Goal: Information Seeking & Learning: Learn about a topic

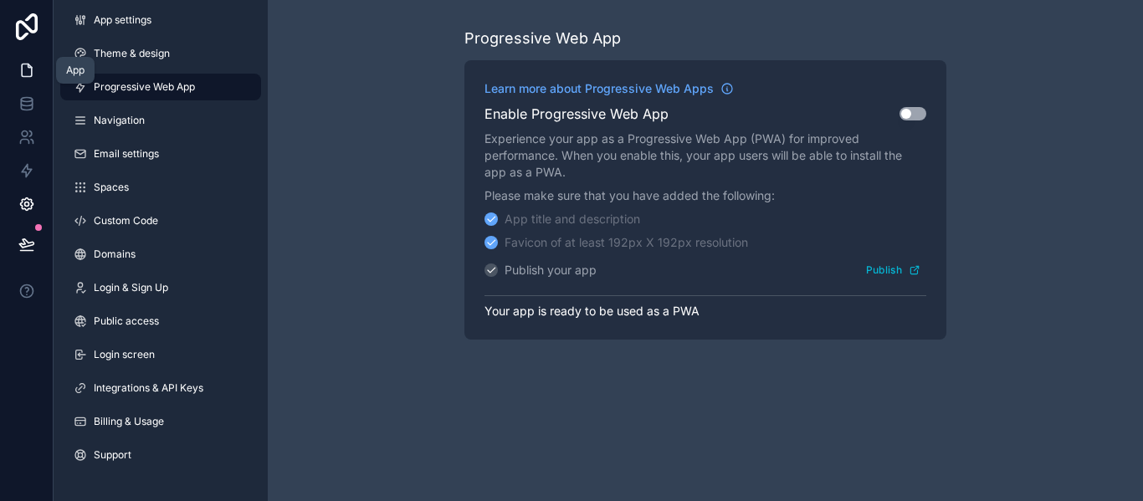
click at [32, 69] on icon at bounding box center [26, 70] width 17 height 17
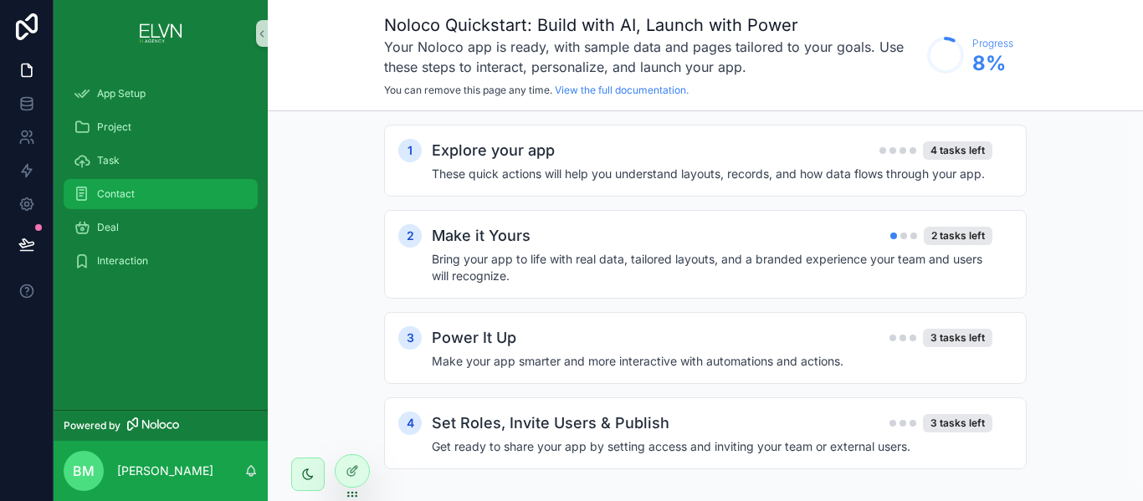
click at [136, 198] on div "Contact" at bounding box center [161, 194] width 174 height 27
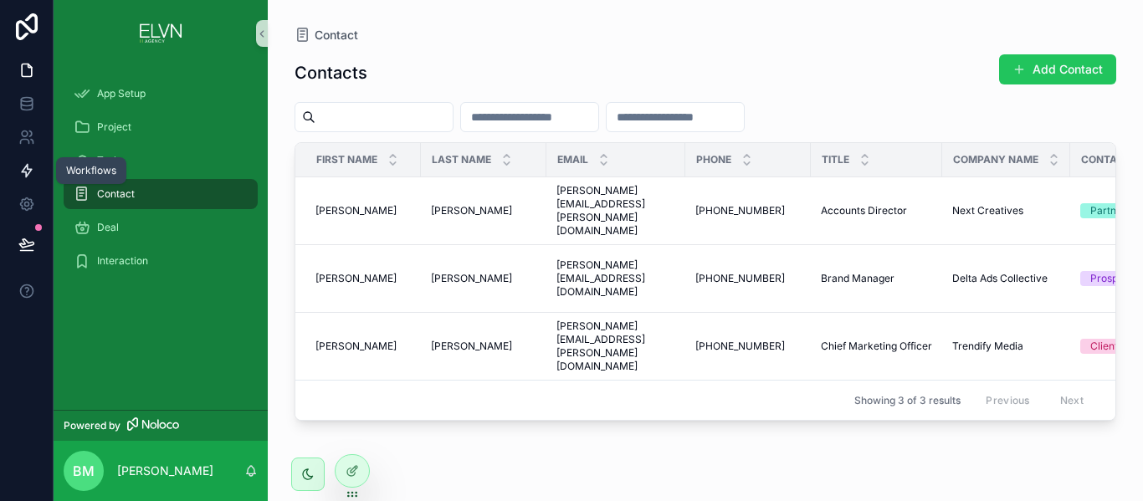
click at [16, 167] on link at bounding box center [26, 170] width 53 height 33
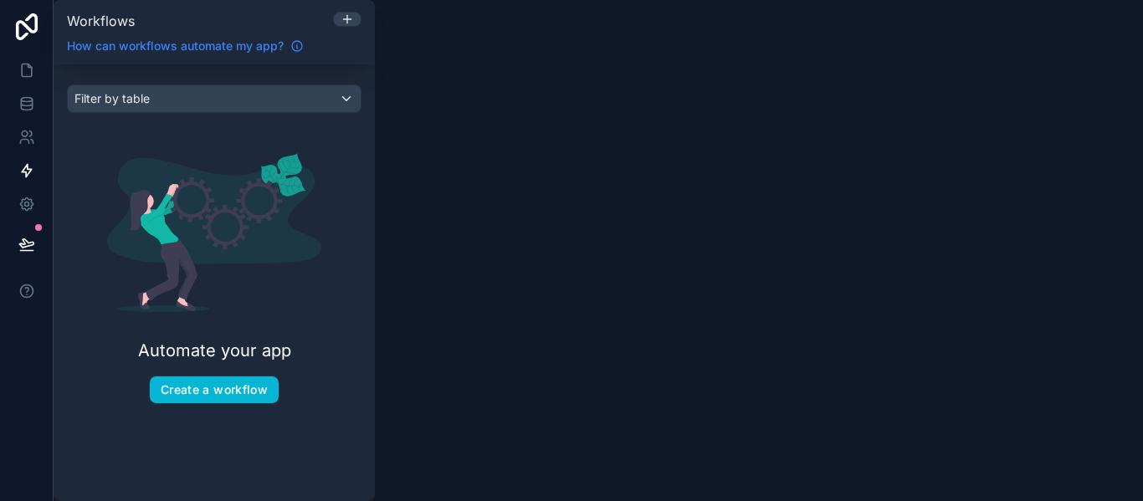
click at [240, 47] on span "How can workflows automate my app?" at bounding box center [175, 46] width 217 height 17
